Goal: Information Seeking & Learning: Find specific fact

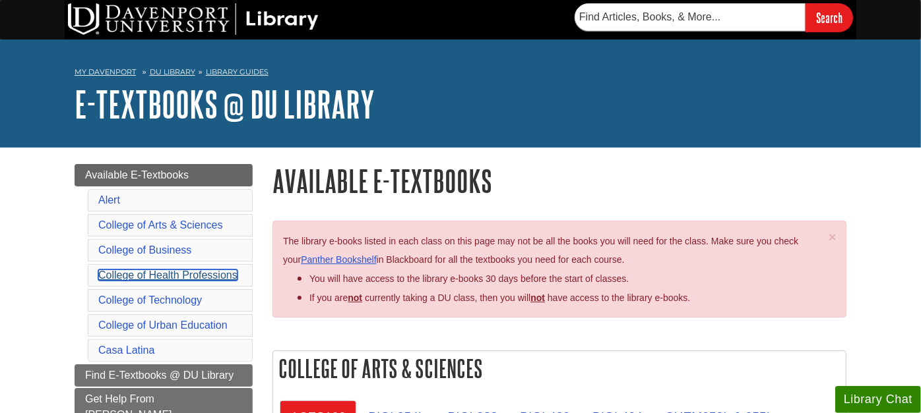
click at [133, 270] on link "College of Health Professions" at bounding box center [167, 275] width 139 height 11
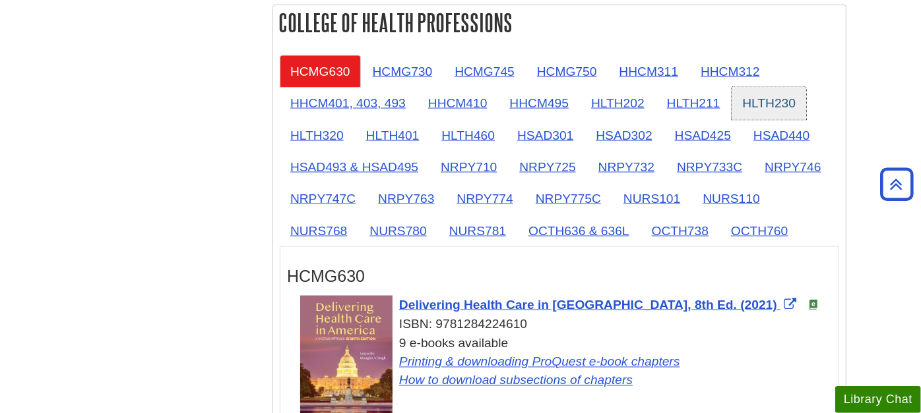
click at [773, 96] on link "HLTH230" at bounding box center [768, 103] width 75 height 32
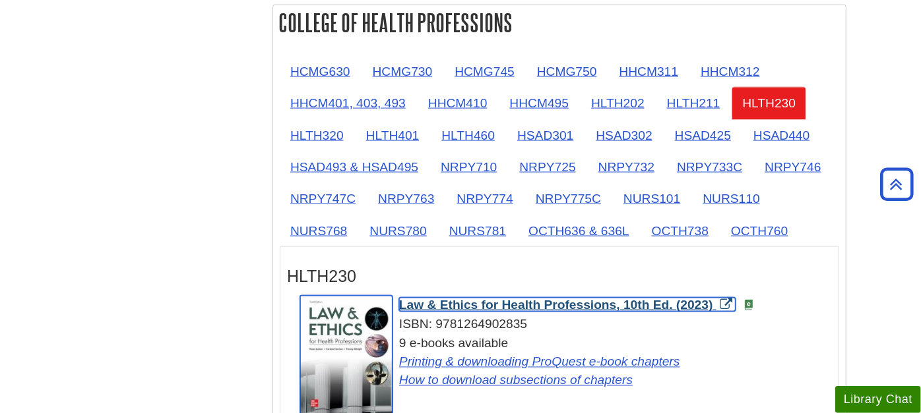
click at [447, 298] on span "Law & Ethics for Health Professions, 10th Ed. (2023)" at bounding box center [556, 305] width 314 height 14
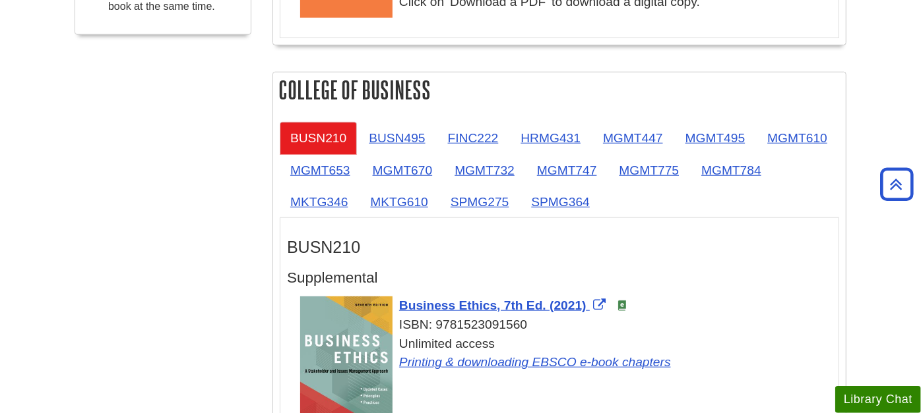
scroll to position [246, 0]
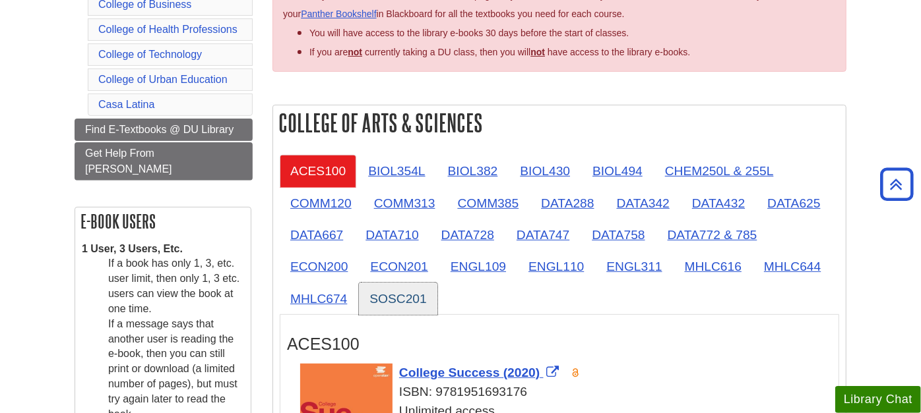
click at [415, 290] on link "SOSC201" at bounding box center [398, 299] width 78 height 32
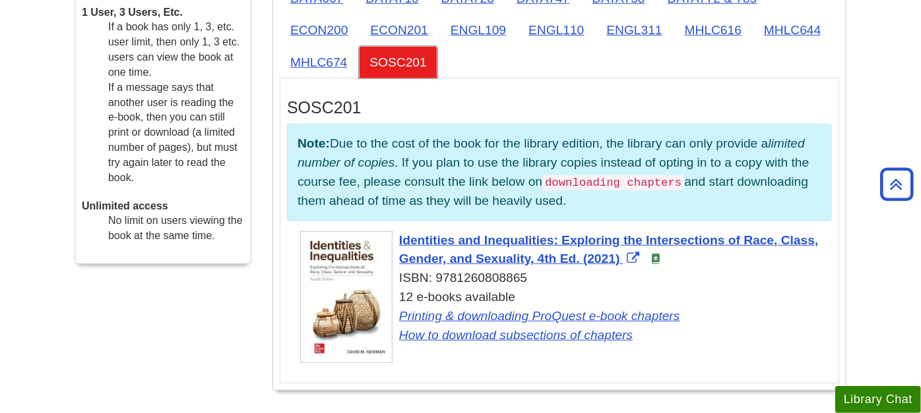
scroll to position [539, 0]
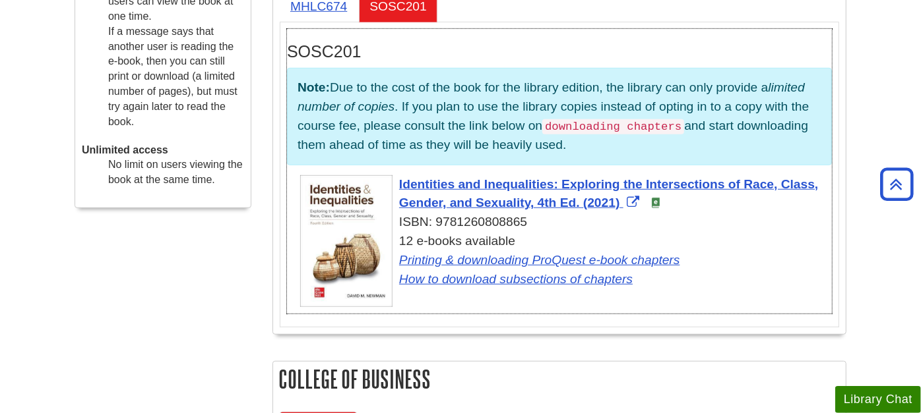
drag, startPoint x: 393, startPoint y: 179, endPoint x: 622, endPoint y: 207, distance: 231.2
click at [622, 207] on div "Identities and Inequalities: Exploring the Intersections of Race, Class, Gender…" at bounding box center [565, 232] width 531 height 114
copy span "Identities and Inequalities: Exploring the Intersections of Race, Class, Gender…"
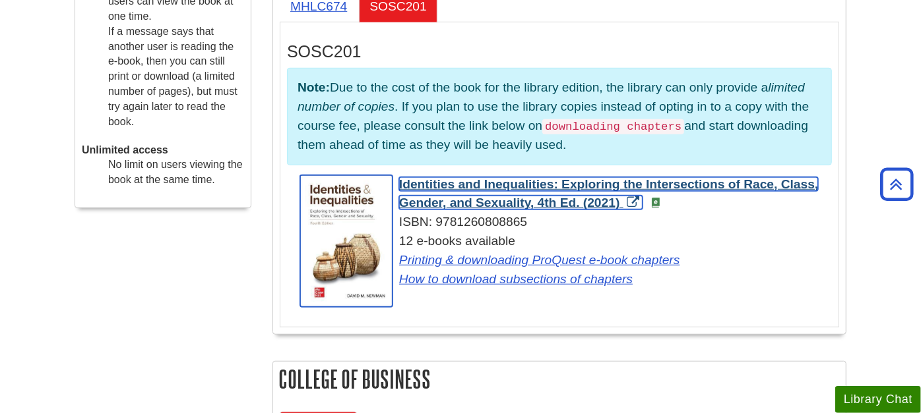
click at [459, 183] on span "Identities and Inequalities: Exploring the Intersections of Race, Class, Gender…" at bounding box center [608, 193] width 419 height 33
